Goal: Information Seeking & Learning: Learn about a topic

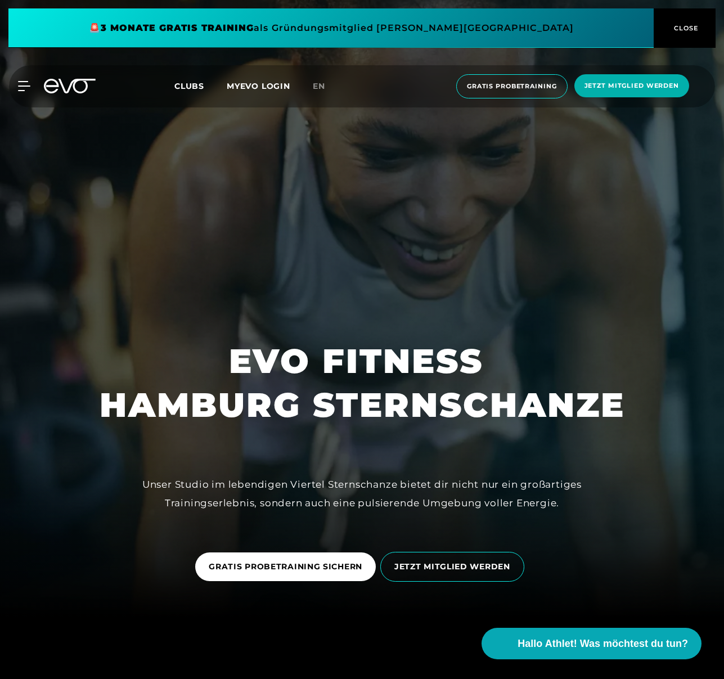
scroll to position [77, 0]
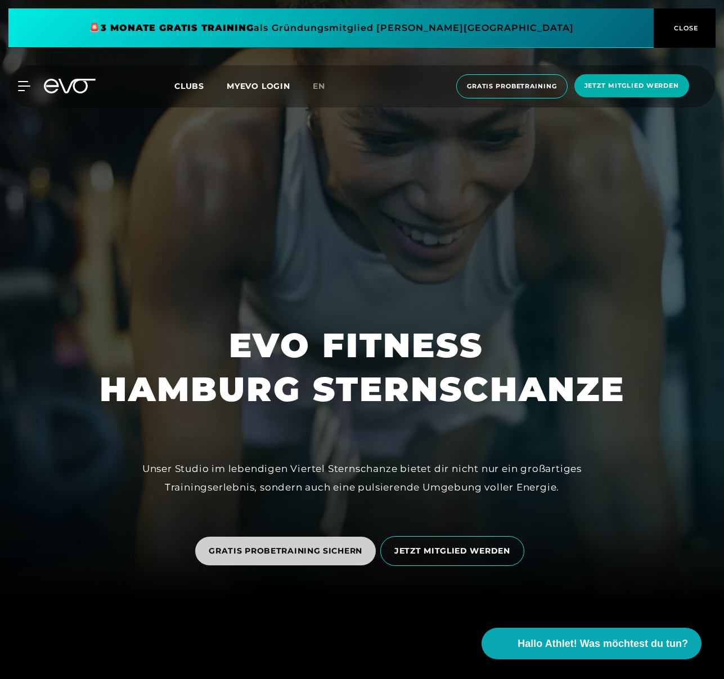
click at [300, 561] on span "GRATIS PROBETRAINING SICHERN" at bounding box center [285, 551] width 181 height 29
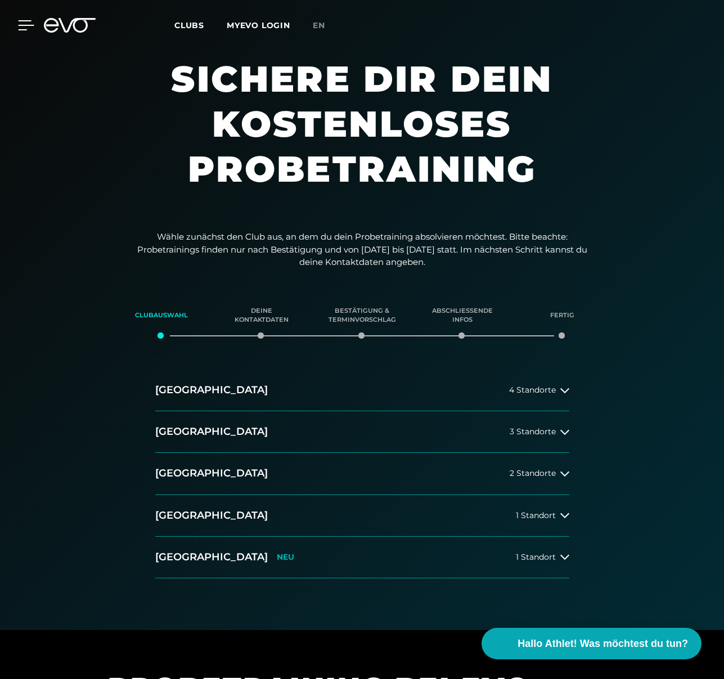
click at [18, 26] on icon at bounding box center [26, 25] width 16 height 10
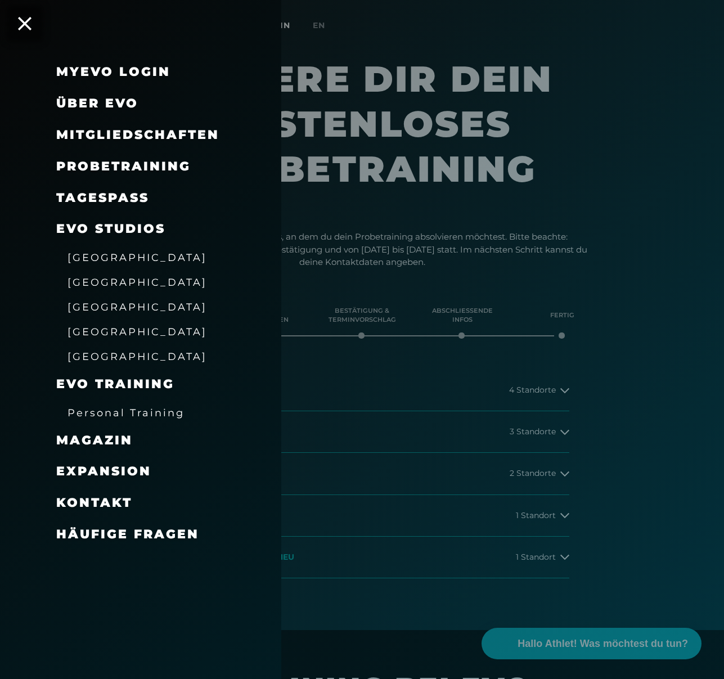
click at [89, 196] on link "TAGESPASS" at bounding box center [102, 197] width 93 height 15
click at [103, 104] on span "Über EVO" at bounding box center [97, 103] width 82 height 15
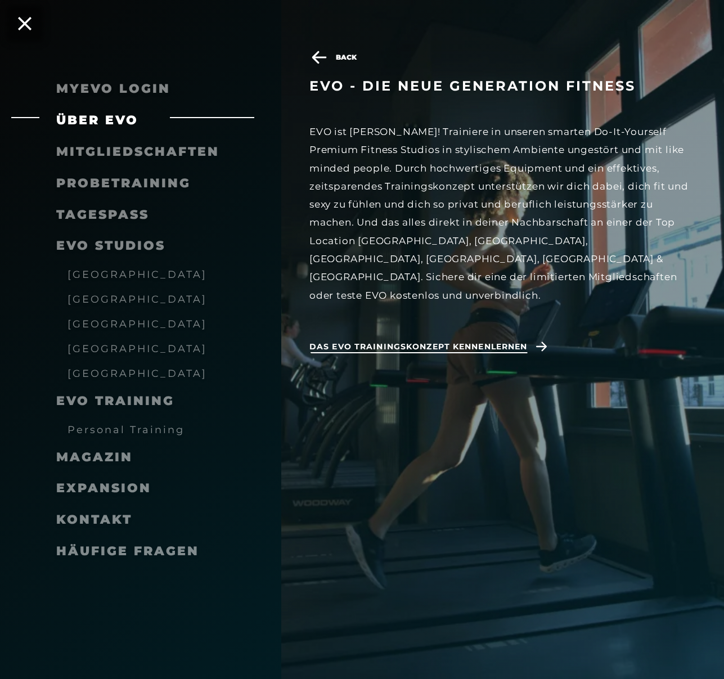
click at [416, 339] on span "Das EVO Trainingskonzept kennenlernen" at bounding box center [431, 347] width 242 height 29
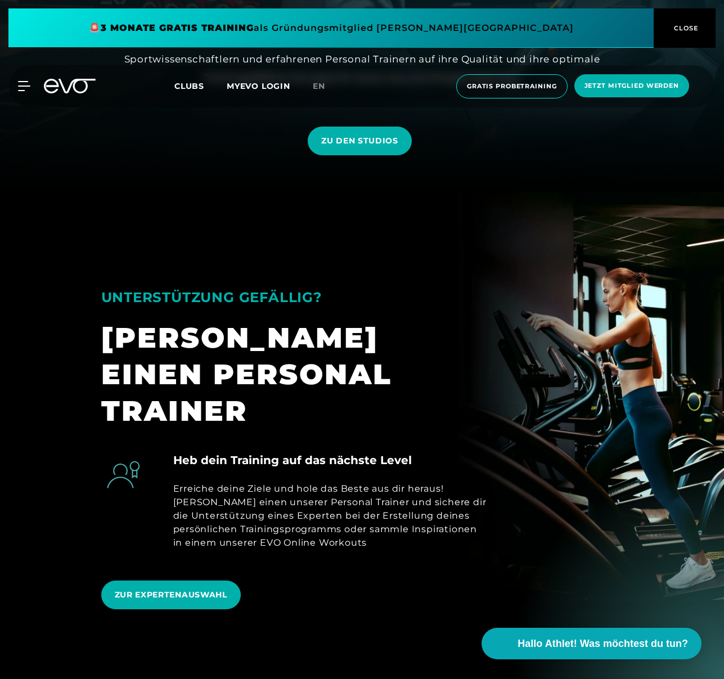
scroll to position [530, 0]
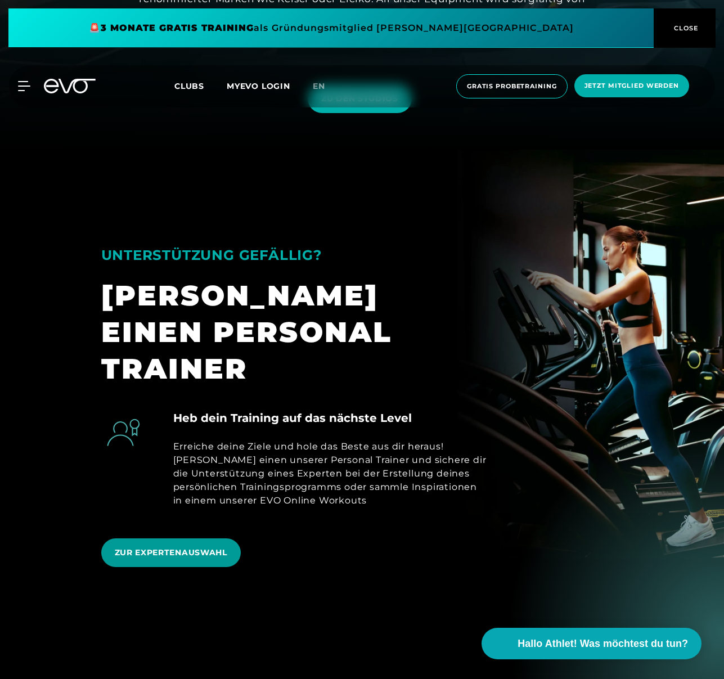
click at [183, 547] on span "ZUR EXPERTENAUSWAHL" at bounding box center [171, 553] width 113 height 12
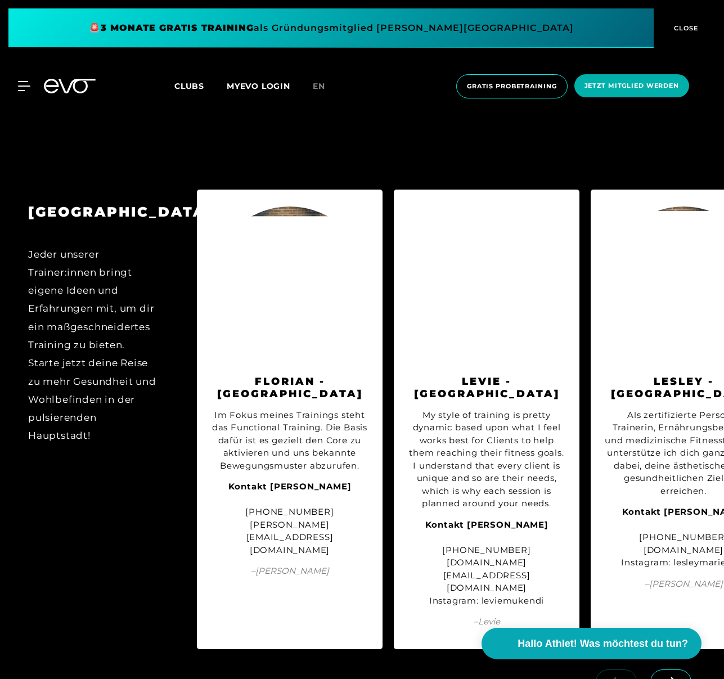
scroll to position [1454, 0]
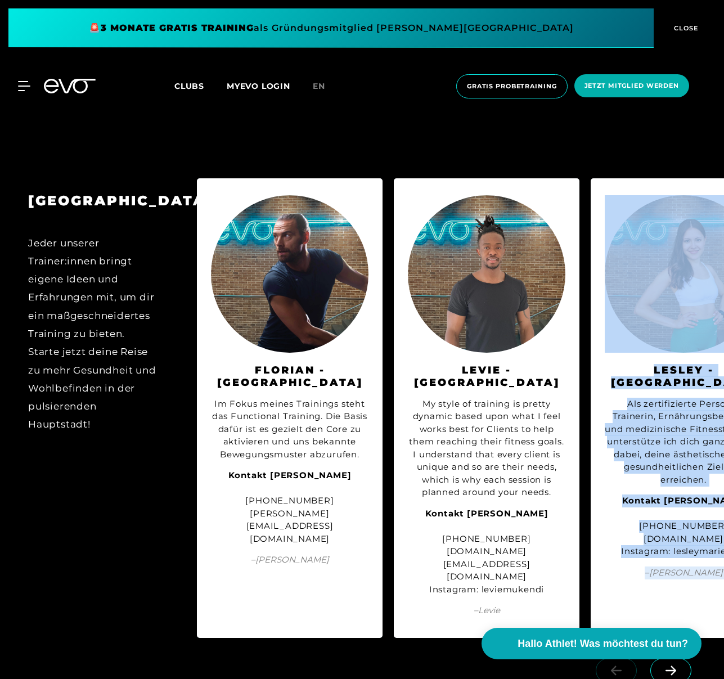
drag, startPoint x: 227, startPoint y: 639, endPoint x: 405, endPoint y: 636, distance: 177.9
click at [405, 636] on div "BERLIN Jeder unserer Trainer:innen bringt eigene Ideen und Erfahrungen mit, um …" at bounding box center [362, 440] width 724 height 546
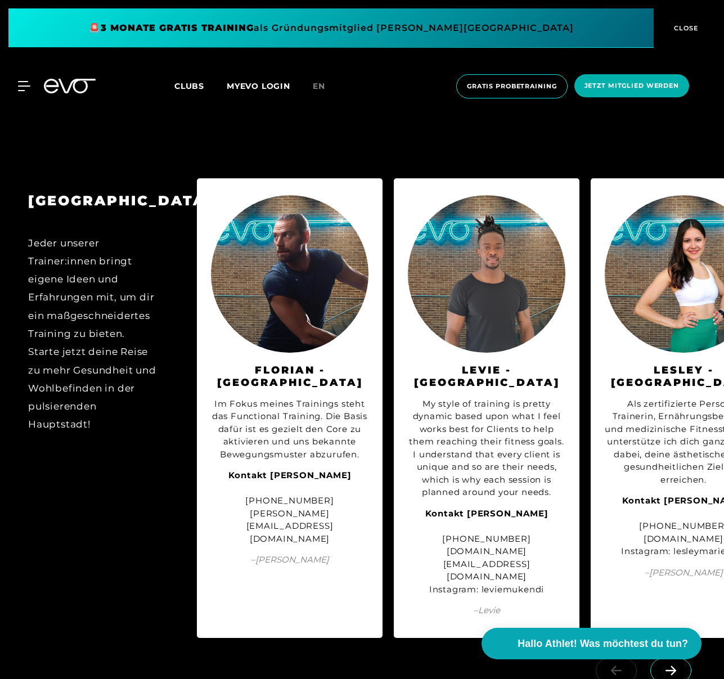
drag, startPoint x: 656, startPoint y: 547, endPoint x: 456, endPoint y: 558, distance: 200.7
click at [456, 558] on div "BERLIN Jeder unserer Trainer:innen bringt eigene Ideen und Erfahrungen mit, um …" at bounding box center [362, 408] width 724 height 483
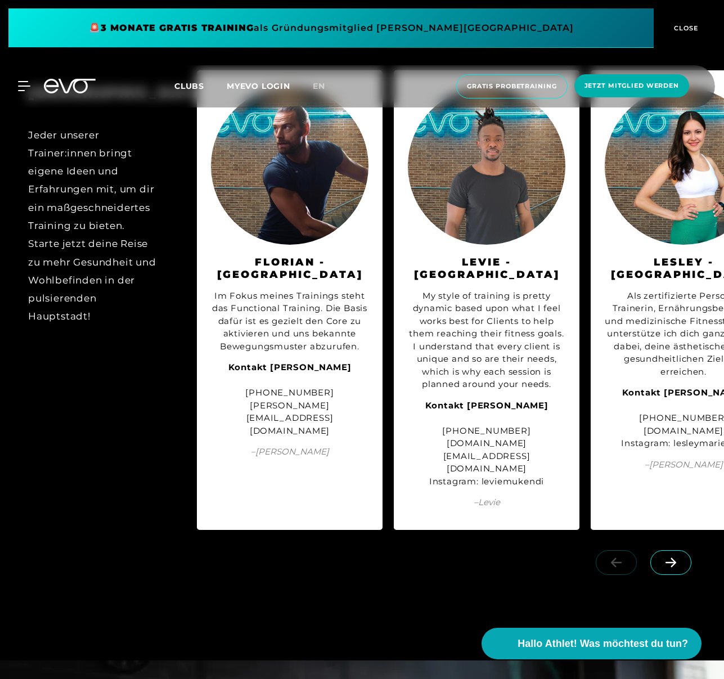
scroll to position [1573, 0]
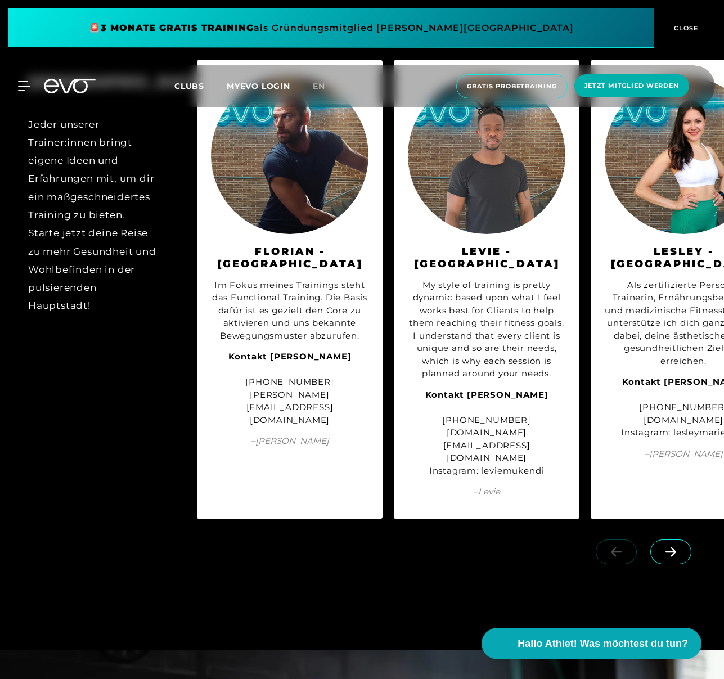
click at [675, 548] on icon at bounding box center [671, 553] width 11 height 10
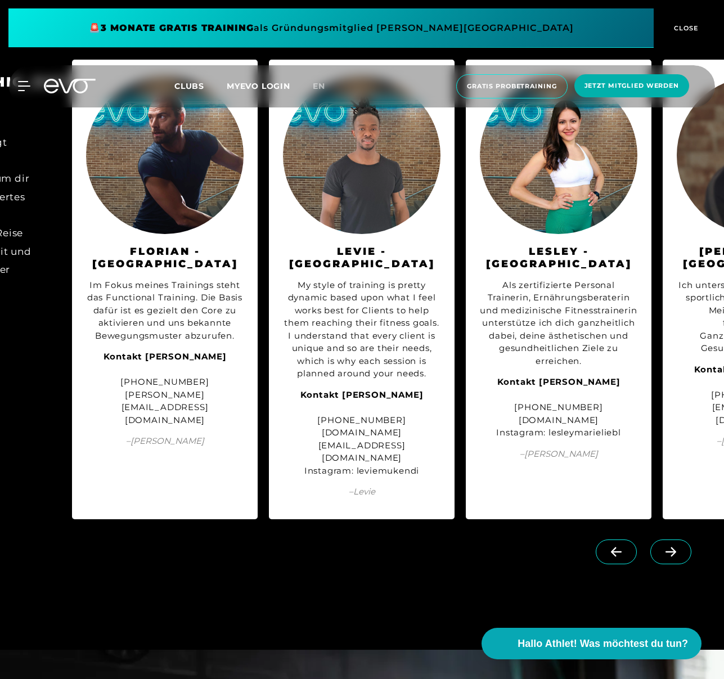
click at [675, 548] on icon at bounding box center [671, 553] width 11 height 10
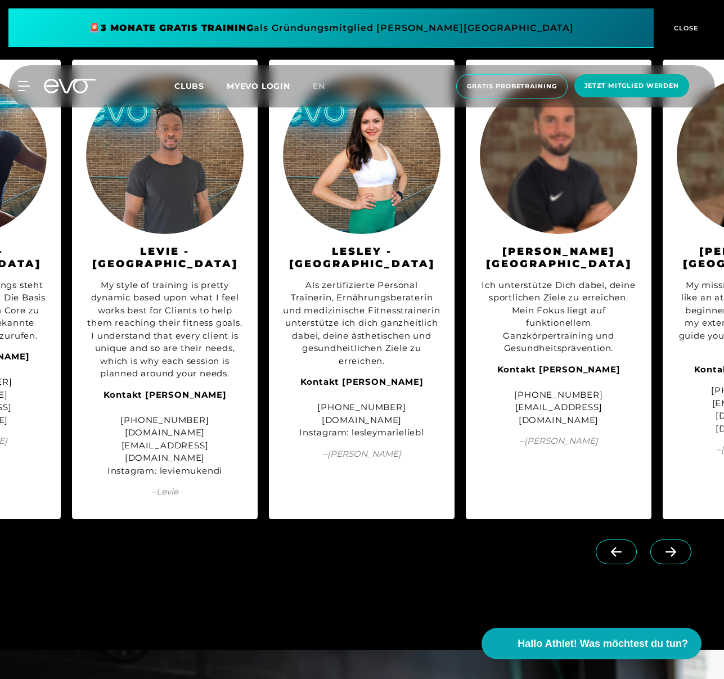
click at [675, 548] on icon at bounding box center [671, 553] width 11 height 10
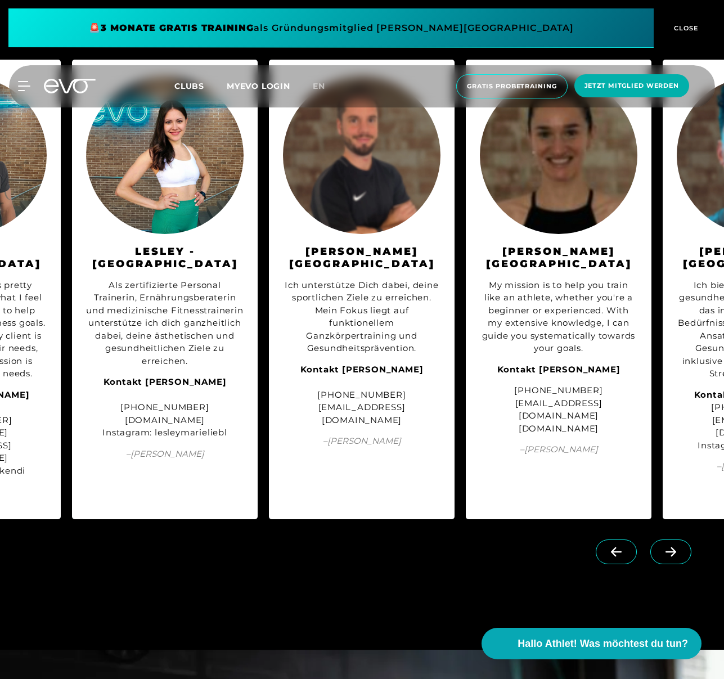
click at [675, 548] on icon at bounding box center [671, 553] width 11 height 10
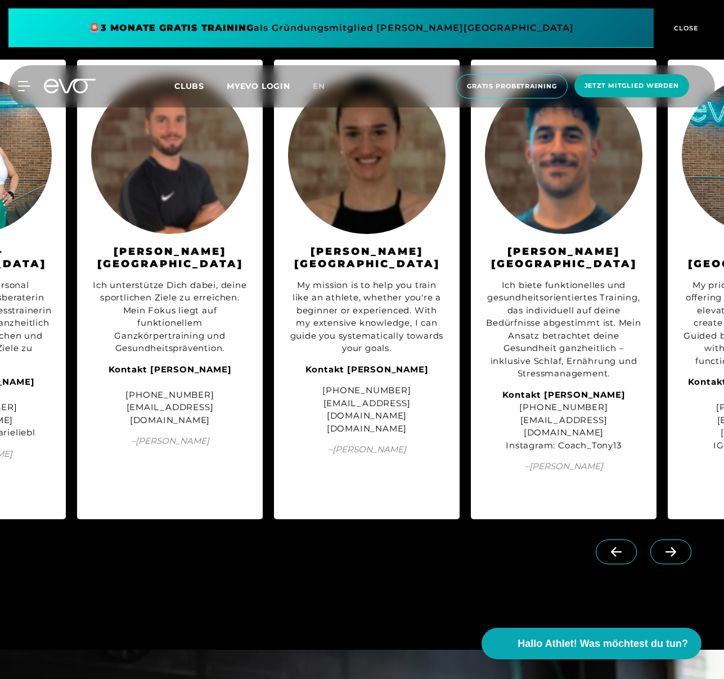
click at [675, 548] on icon at bounding box center [671, 553] width 11 height 10
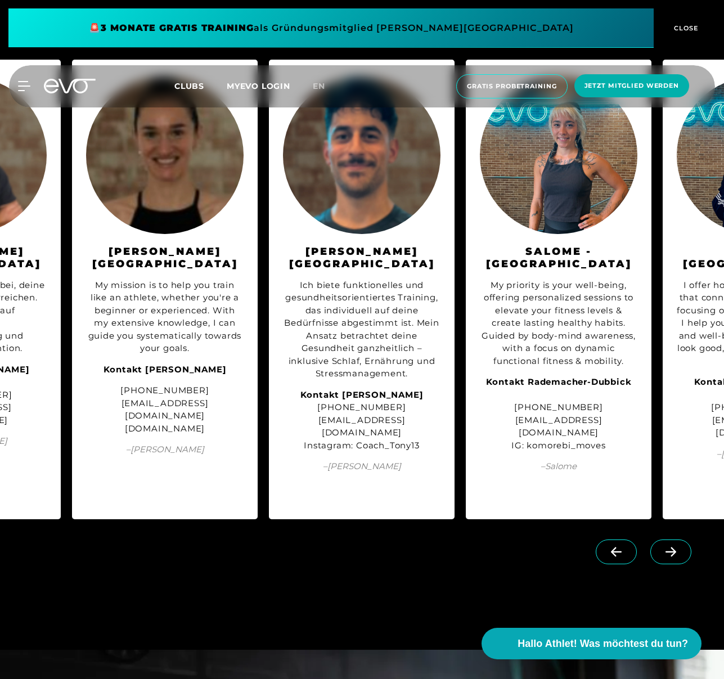
click at [675, 548] on icon at bounding box center [671, 553] width 11 height 10
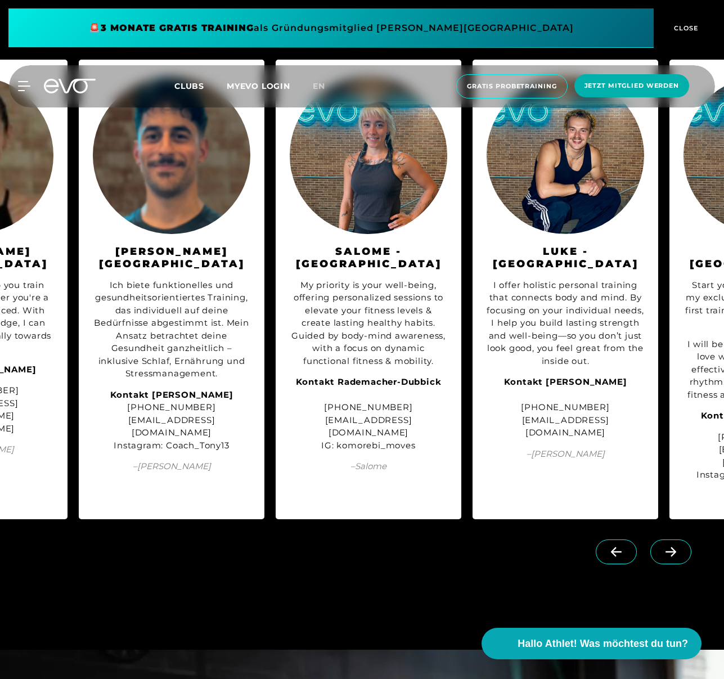
click at [675, 548] on icon at bounding box center [671, 553] width 11 height 10
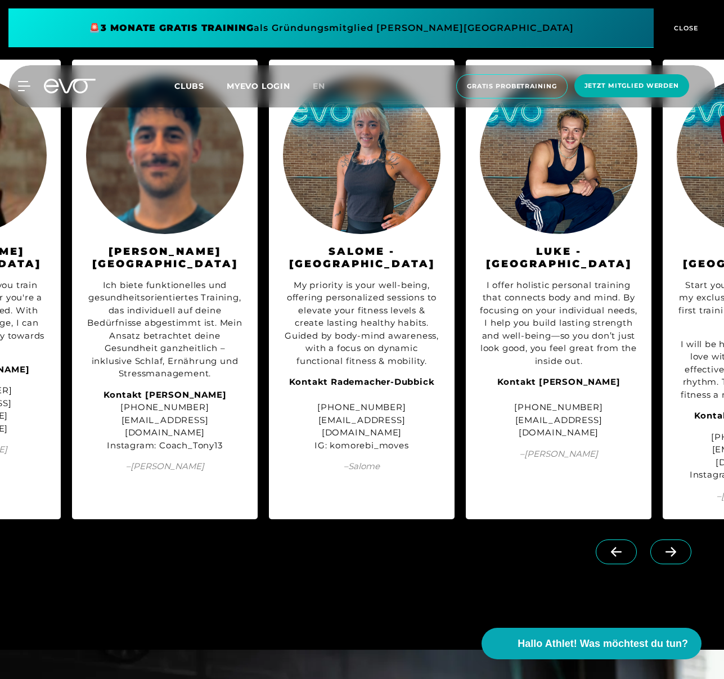
click at [675, 548] on icon at bounding box center [671, 553] width 11 height 10
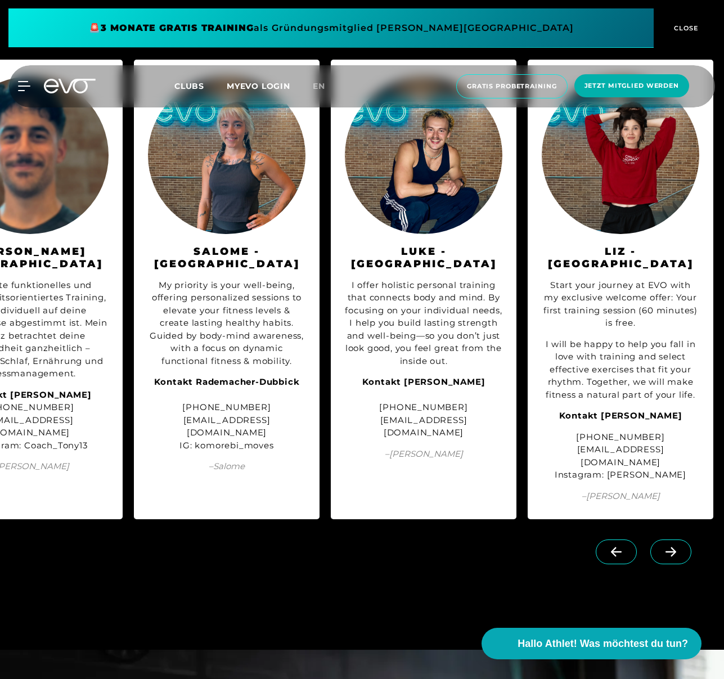
scroll to position [0, 1246]
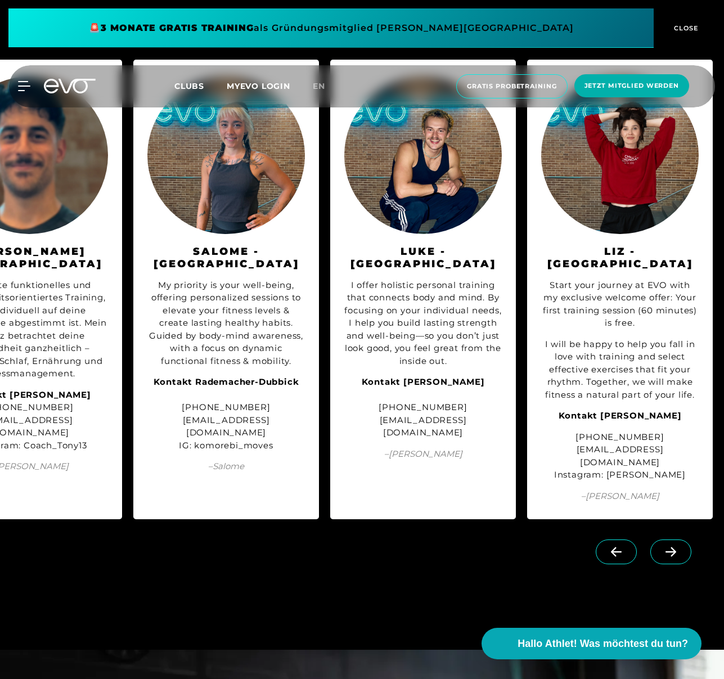
click at [675, 548] on icon at bounding box center [671, 553] width 11 height 10
click at [675, 544] on div at bounding box center [646, 562] width 156 height 63
